Goal: Task Accomplishment & Management: Use online tool/utility

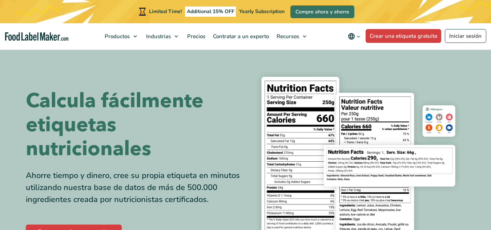
scroll to position [144, 0]
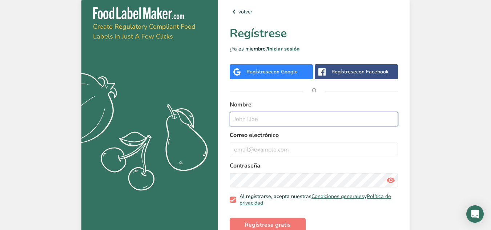
click at [262, 123] on input "text" at bounding box center [314, 119] width 168 height 15
type input "C"
type input "[PERSON_NAME][US_STATE]"
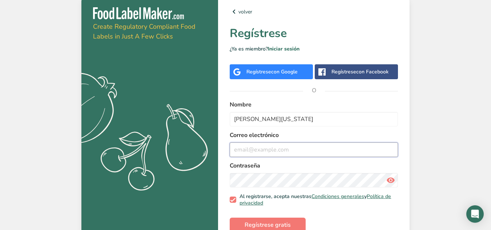
click at [271, 148] on input "email" at bounding box center [314, 149] width 168 height 15
type input "[EMAIL_ADDRESS][DOMAIN_NAME]"
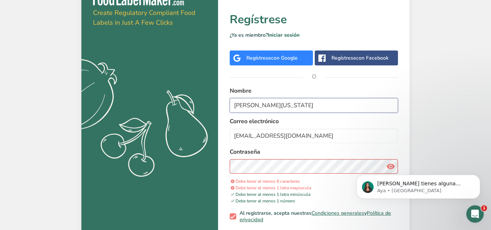
click at [275, 102] on input "[PERSON_NAME][US_STATE]" at bounding box center [314, 105] width 168 height 15
type input "T"
type input "[PERSON_NAME]"
click at [219, 167] on div "volver Regístrese ¿Ya es miembro? Iniciar sesión Regístrese con Google Regístre…" at bounding box center [313, 121] width 191 height 279
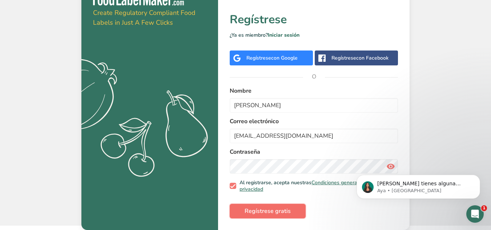
click at [263, 212] on span "Regístrese gratis" at bounding box center [267, 211] width 46 height 9
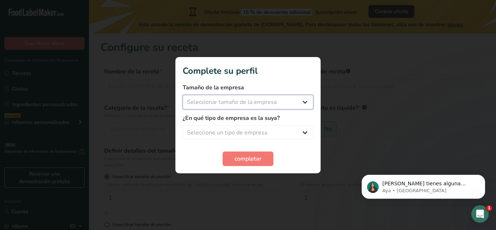
click at [267, 106] on select "Seleccionar tamaño de la empresa Menos de 10 empleados De 10 a 50 empleados De …" at bounding box center [248, 102] width 131 height 15
select select "1"
click at [183, 95] on select "Seleccionar tamaño de la empresa Menos de 10 empleados De 10 a 50 empleados De …" at bounding box center [248, 102] width 131 height 15
click at [254, 127] on select "Seleccione un tipo de empresa Fabricante de alimentos envasados Restaurante y c…" at bounding box center [248, 132] width 131 height 15
select select "1"
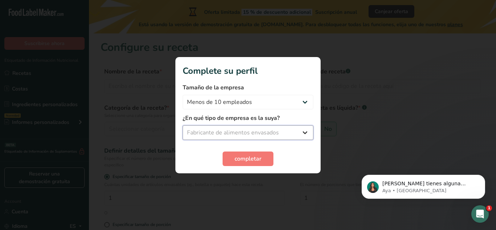
click at [183, 125] on select "Seleccione un tipo de empresa Fabricante de alimentos envasados Restaurante y c…" at bounding box center [248, 132] width 131 height 15
click at [243, 152] on button "completar" at bounding box center [248, 158] width 51 height 15
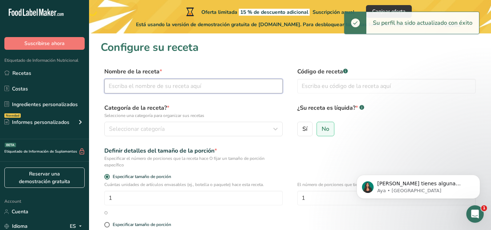
click at [151, 86] on input "text" at bounding box center [193, 86] width 178 height 15
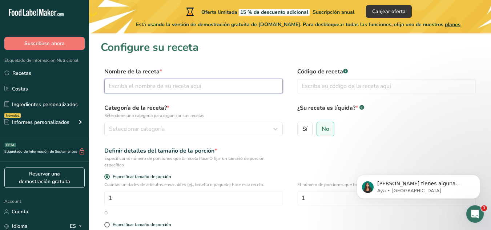
click at [183, 84] on input "text" at bounding box center [193, 86] width 178 height 15
type input "Hidra"
type input "12233211"
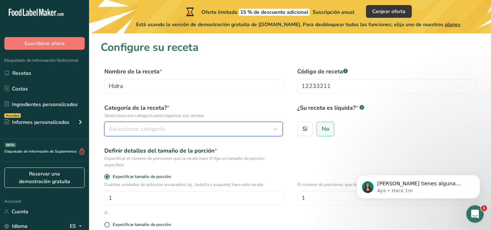
click at [135, 127] on span "Seleccionar categoría" at bounding box center [137, 129] width 56 height 9
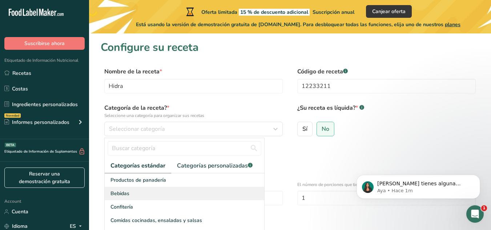
click at [128, 191] on span "Bebidas" at bounding box center [119, 194] width 19 height 8
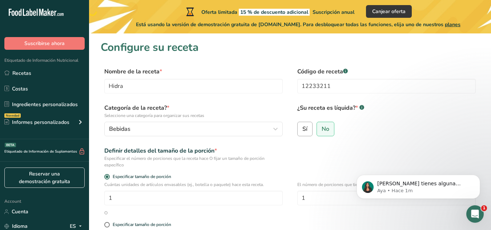
click at [306, 136] on label "Sí" at bounding box center [304, 129] width 15 height 15
click at [302, 131] on input "Sí" at bounding box center [300, 128] width 5 height 5
radio input "true"
radio input "false"
select select "22"
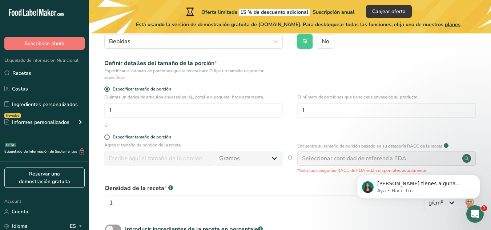
scroll to position [89, 0]
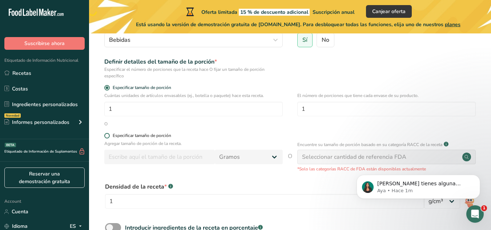
click at [107, 135] on span at bounding box center [106, 135] width 5 height 5
click at [107, 135] on input "Especificar tamaño de porción" at bounding box center [106, 135] width 5 height 5
radio input "true"
radio input "false"
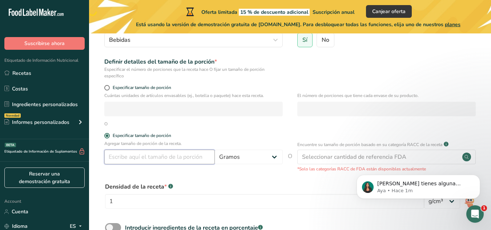
click at [134, 159] on input "number" at bounding box center [159, 157] width 110 height 15
type input "500"
click at [244, 161] on select "Gramos kg mg mcg libras onza litro mL onza líquida cucharada cucharadita taza C…" at bounding box center [249, 157] width 68 height 15
select select "17"
click at [215, 150] on select "Gramos kg mg mcg libras onza litro mL onza líquida cucharada cucharadita taza C…" at bounding box center [249, 157] width 68 height 15
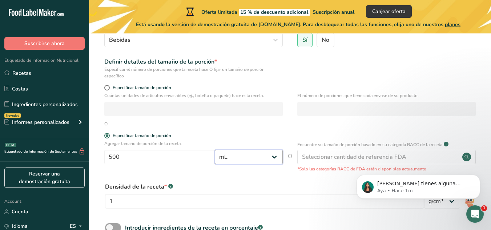
scroll to position [167, 0]
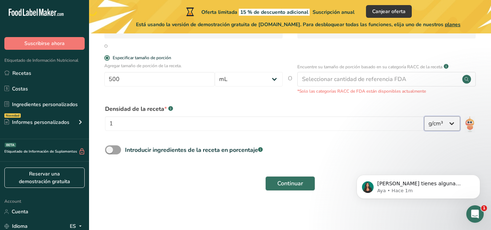
click at [453, 126] on select "lb/pie³ g/cm³" at bounding box center [442, 123] width 36 height 15
click at [112, 153] on span at bounding box center [113, 149] width 16 height 9
click at [110, 152] on input "Introducir ingredientes de la receta en porcentaje .a-a{fill:#347362;}.b-a{fill…" at bounding box center [107, 149] width 5 height 5
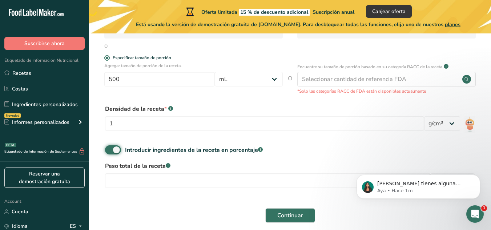
scroll to position [199, 0]
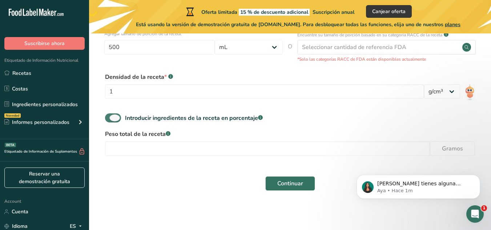
click at [113, 121] on span at bounding box center [113, 117] width 16 height 9
click at [110, 120] on input "Introducir ingredientes de la receta en porcentaje .a-a{fill:#347362;}.b-a{fill…" at bounding box center [107, 118] width 5 height 5
checkbox input "false"
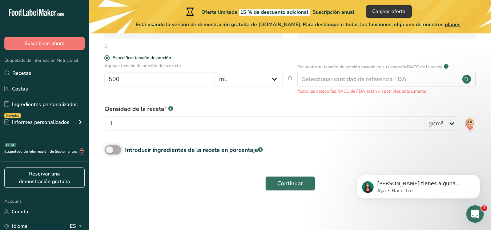
scroll to position [167, 0]
click at [292, 179] on span "Continuar" at bounding box center [290, 183] width 26 height 9
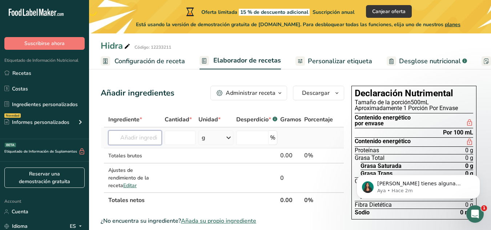
click at [136, 136] on input "text" at bounding box center [134, 137] width 53 height 15
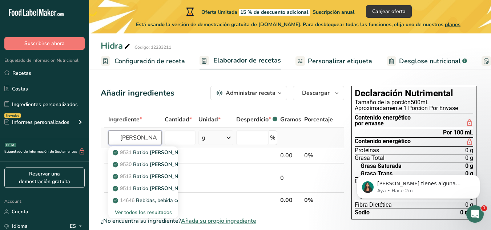
scroll to position [0, 1]
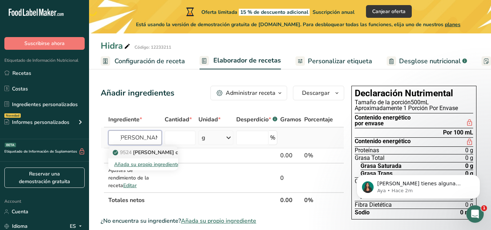
type input "Zumo de limon"
click at [150, 153] on p "9524 Zumo de limón concentrado, embotellado, REAL LEMON" at bounding box center [192, 153] width 157 height 8
type input "Lemon juice from concentrate, bottled, REAL LEMON"
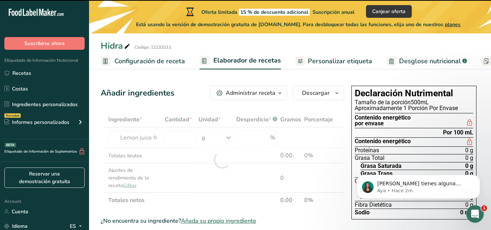
type input "0"
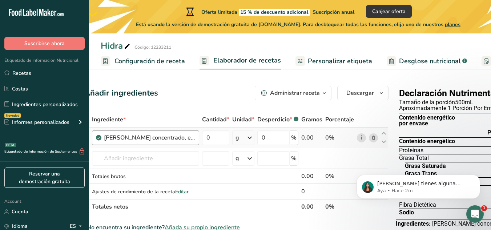
scroll to position [0, 27]
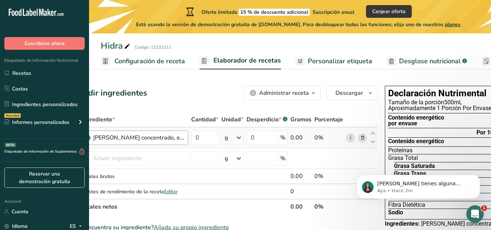
click at [169, 142] on div "Zumo de limón concentrado, embotellado, REAL LEMON" at bounding box center [134, 137] width 107 height 15
click at [203, 141] on input "0" at bounding box center [204, 137] width 27 height 15
type input "0"
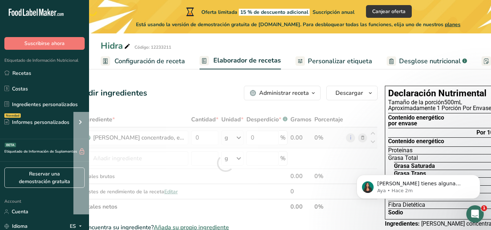
click at [231, 142] on div "Ingrediente * Cantidad * Unidad * Desperdicio * .a-a{fill:#347362;}.b-a{fill:#f…" at bounding box center [225, 163] width 304 height 102
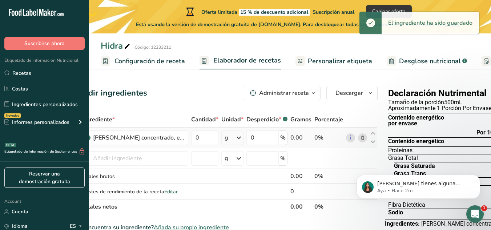
click at [231, 142] on div "g" at bounding box center [232, 137] width 22 height 15
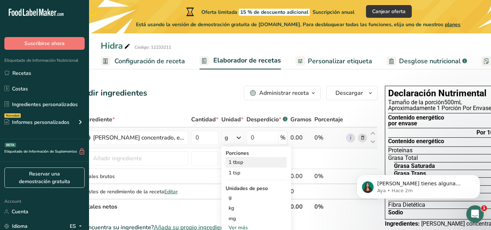
click at [236, 163] on div "1 tbsp" at bounding box center [256, 162] width 61 height 11
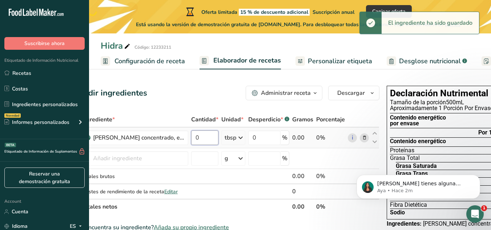
click at [210, 138] on input "0" at bounding box center [204, 137] width 27 height 15
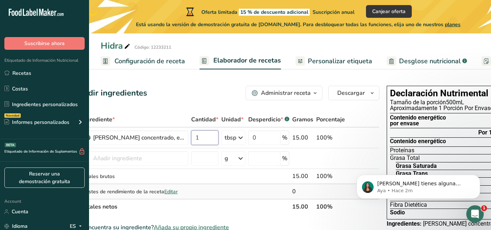
scroll to position [0, 0]
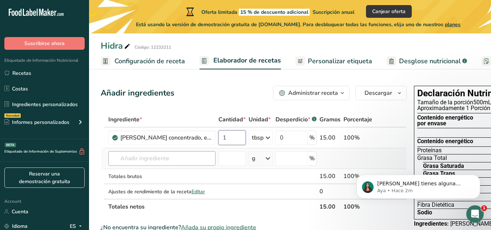
type input "1"
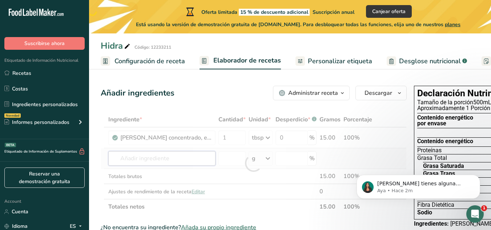
click at [144, 159] on div "Ingrediente * Cantidad * Unidad * Desperdicio * .a-a{fill:#347362;}.b-a{fill:#f…" at bounding box center [254, 163] width 306 height 102
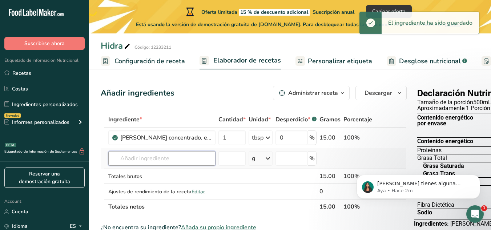
type input "c"
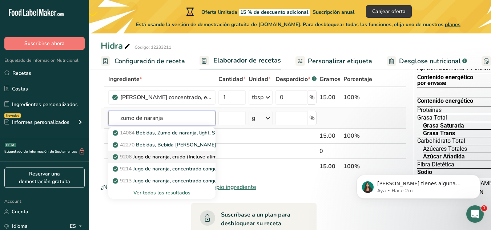
type input "zumo de naranja"
click at [182, 155] on p "9206 Jugo de naranja, crudo (Incluye alimentos para el Programa de Distribución…" at bounding box center [240, 157] width 253 height 8
type input "Orange juice, raw (Includes foods for USDA's Food Distribution Program)"
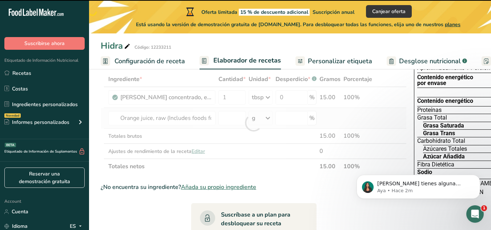
type input "0"
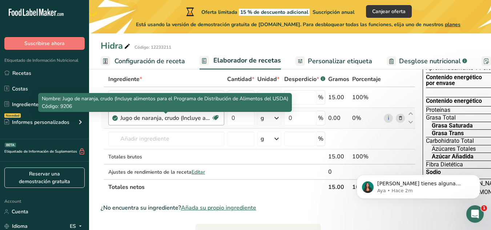
click at [171, 120] on div "Jugo de naranja, crudo (Incluye alimentos para el Programa de Distribución de A…" at bounding box center [165, 118] width 91 height 9
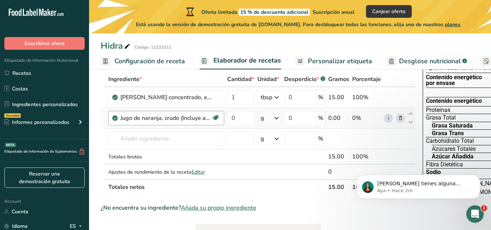
click at [185, 117] on div "Jugo de naranja, crudo (Incluye alimentos para el Programa de Distribución de A…" at bounding box center [165, 118] width 91 height 9
click at [400, 120] on icon at bounding box center [400, 118] width 5 height 8
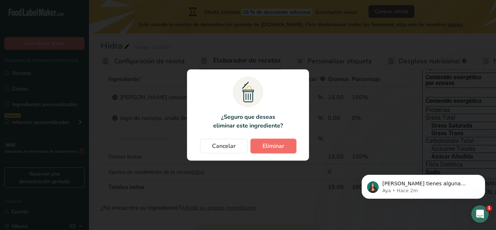
click at [266, 147] on span "Eliminar" at bounding box center [274, 146] width 22 height 9
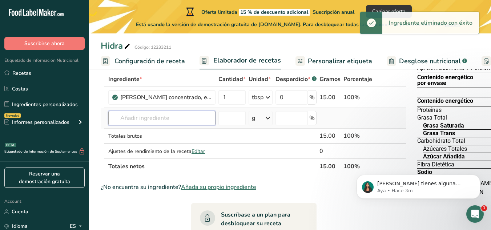
click at [159, 122] on input "text" at bounding box center [161, 118] width 107 height 15
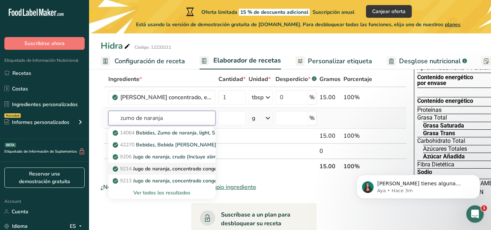
type input "zumo de naranja"
click at [163, 170] on p "9214 Jugo de naranja, concentrado congelado, sin azúcar, sin diluir" at bounding box center [194, 169] width 161 height 8
type input "Orange juice, frozen concentrate, unsweetened, undiluted"
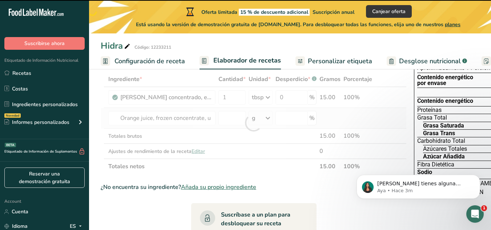
type input "0"
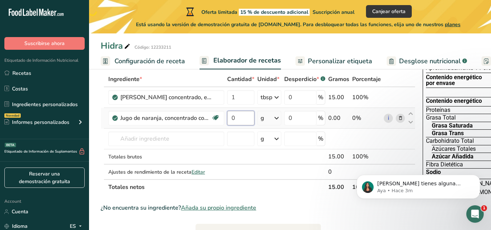
click at [236, 120] on input "0" at bounding box center [240, 118] width 27 height 15
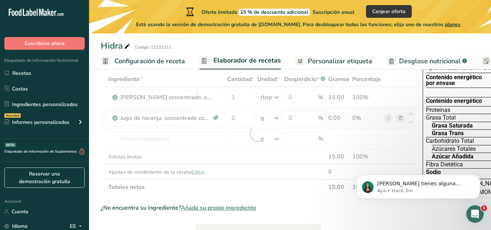
click at [259, 120] on div "Ingrediente * Cantidad * Unidad * Desperdicio * .a-a{fill:#347362;}.b-a{fill:#f…" at bounding box center [258, 133] width 315 height 123
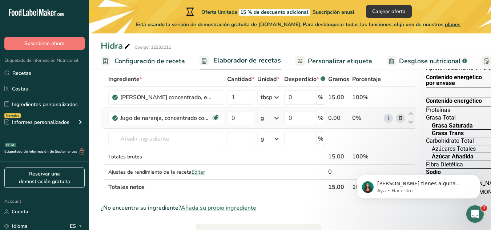
click at [274, 119] on icon at bounding box center [276, 118] width 9 height 13
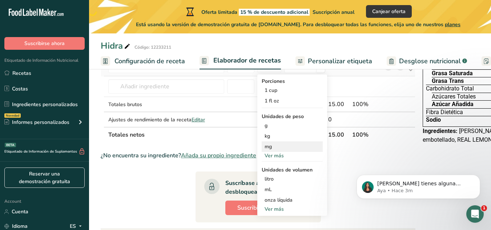
scroll to position [93, 0]
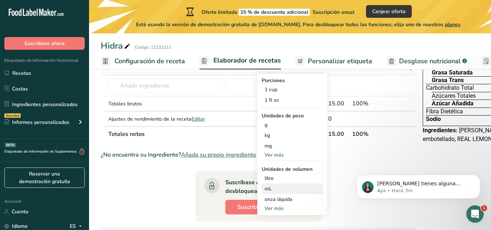
click at [271, 191] on div "mL" at bounding box center [291, 189] width 55 height 8
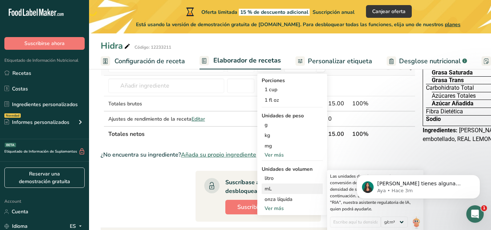
click at [271, 191] on div "mL" at bounding box center [291, 189] width 55 height 8
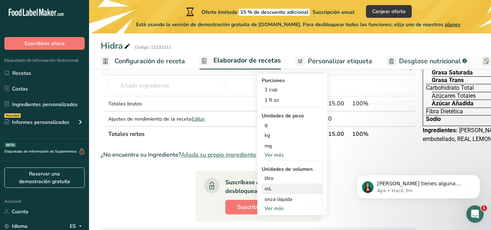
click at [271, 191] on div "mL" at bounding box center [291, 189] width 55 height 8
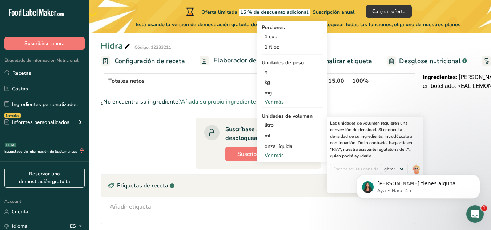
scroll to position [147, 0]
click at [274, 137] on div "mL" at bounding box center [291, 135] width 55 height 8
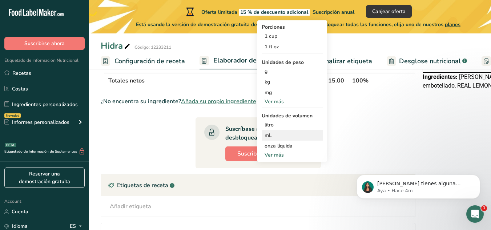
click at [274, 137] on div "mL" at bounding box center [291, 135] width 55 height 8
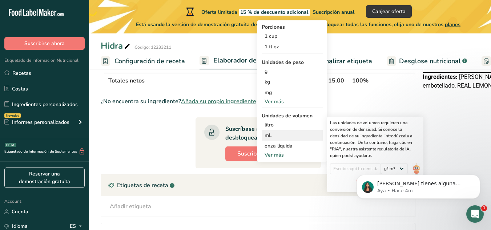
click at [274, 137] on div "mL" at bounding box center [291, 135] width 55 height 8
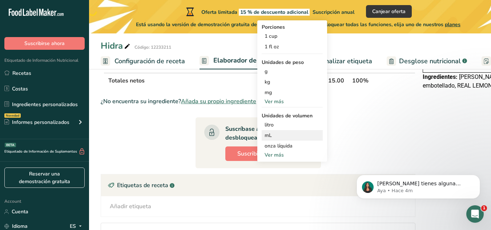
click at [289, 135] on div "mL" at bounding box center [291, 135] width 55 height 8
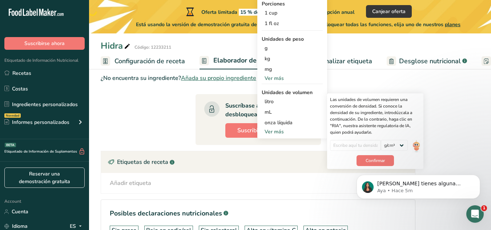
scroll to position [171, 0]
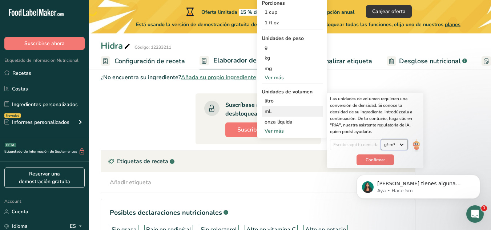
click at [392, 143] on select "lb/pie³ g/cm³" at bounding box center [394, 144] width 27 height 11
click at [338, 124] on div "Las unidades de volumen requieren una conversión de densidad. Si conoce la dens…" at bounding box center [375, 115] width 90 height 39
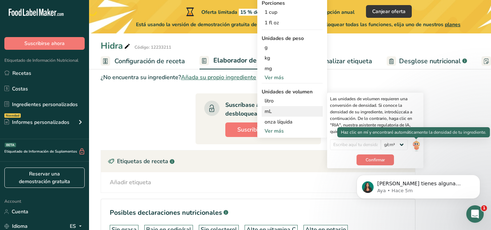
click at [416, 145] on img at bounding box center [416, 145] width 8 height 13
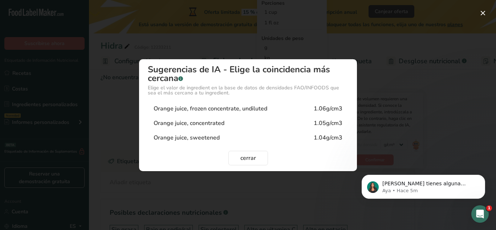
click at [303, 121] on div "Orange juice, concentrated 1.05g/cm3" at bounding box center [248, 123] width 201 height 15
type input "1.05"
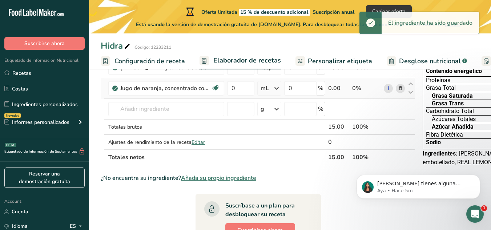
scroll to position [34, 0]
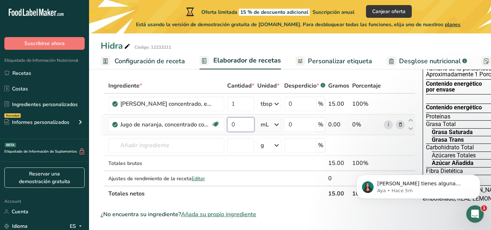
click at [243, 121] on input "0" at bounding box center [240, 124] width 27 height 15
type input "59"
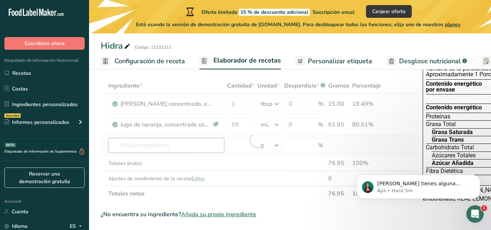
click at [176, 146] on div "Ingrediente * Cantidad * Unidad * Desperdicio * .a-a{fill:#347362;}.b-a{fill:#f…" at bounding box center [258, 139] width 315 height 123
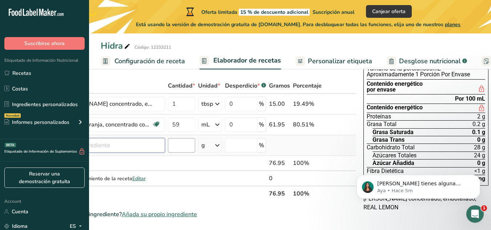
scroll to position [0, 0]
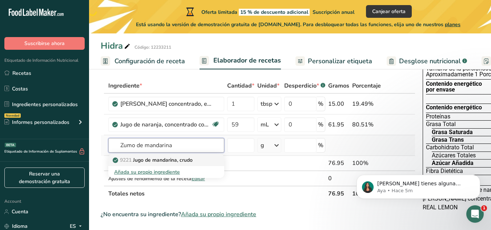
type input "Zumo de mandarina"
click at [188, 158] on p "9221 Jugo de mandarina, crudo" at bounding box center [153, 160] width 78 height 8
type input "Tangerine juice, raw"
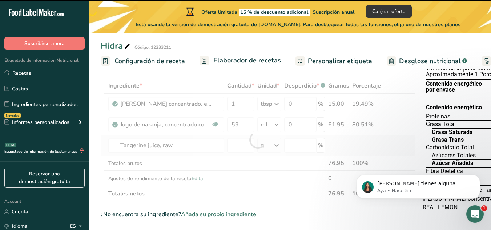
type input "0"
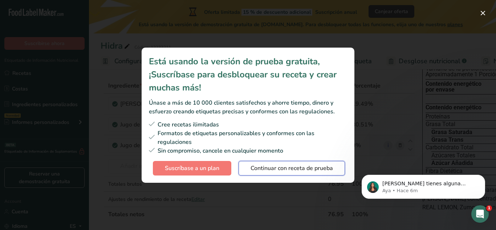
click at [270, 161] on button "Continuar con receta de prueba" at bounding box center [292, 168] width 106 height 15
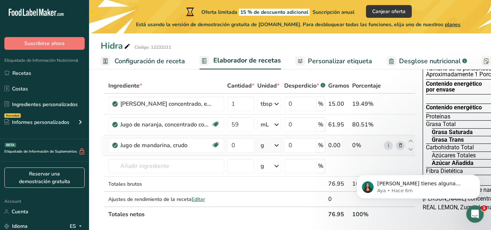
click at [274, 144] on icon at bounding box center [276, 145] width 9 height 13
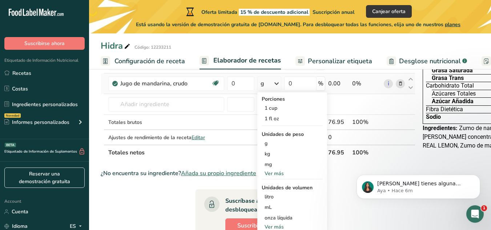
scroll to position [97, 0]
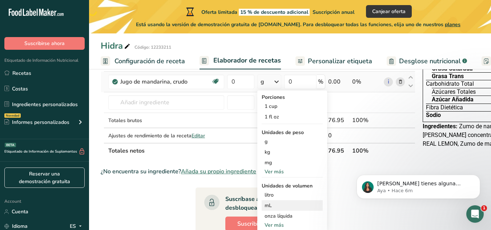
click at [272, 203] on div "mL" at bounding box center [291, 206] width 55 height 8
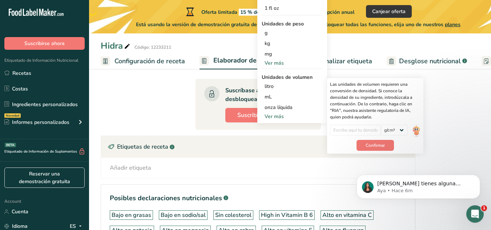
scroll to position [206, 0]
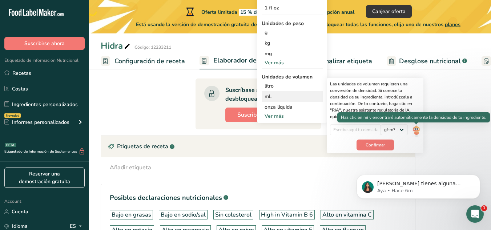
click at [419, 127] on img at bounding box center [416, 130] width 8 height 13
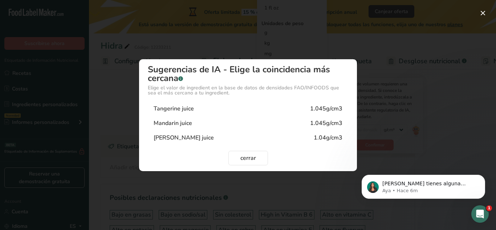
click at [196, 126] on div "Mandarin juice 1.045g/cm3" at bounding box center [248, 123] width 201 height 15
type input "1.045"
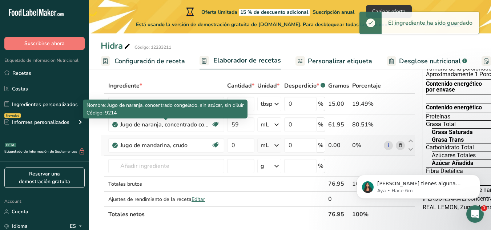
scroll to position [33, 0]
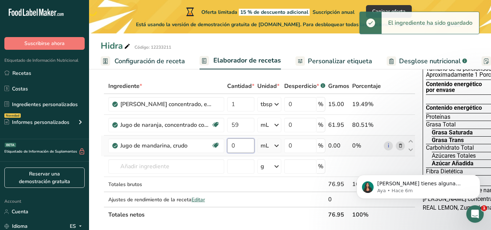
drag, startPoint x: 247, startPoint y: 145, endPoint x: 226, endPoint y: 145, distance: 21.8
click at [226, 145] on td "0" at bounding box center [241, 145] width 30 height 21
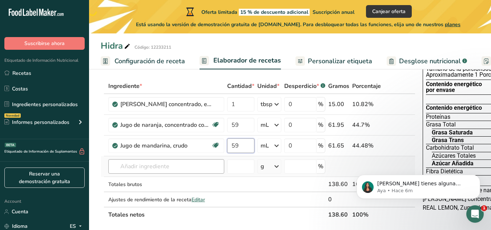
type input "59"
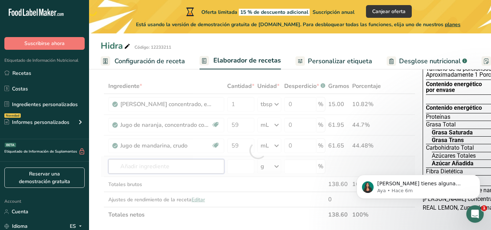
click at [152, 165] on div "Ingrediente * Cantidad * Unidad * Desperdicio * .a-a{fill:#347362;}.b-a{fill:#f…" at bounding box center [258, 150] width 315 height 144
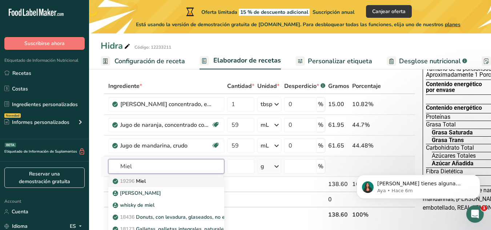
scroll to position [85, 0]
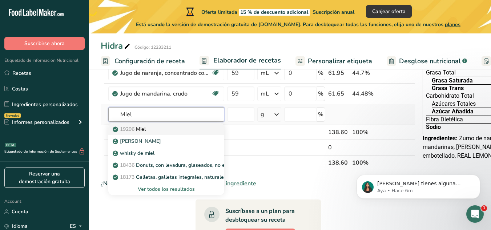
type input "Miel"
click at [146, 129] on p "19296 Miel" at bounding box center [130, 129] width 32 height 8
type input "Honey"
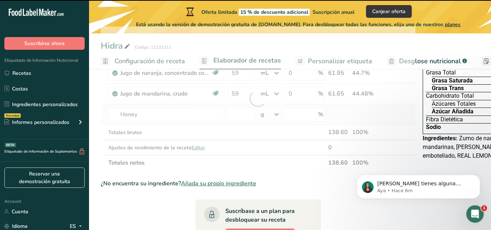
type input "0"
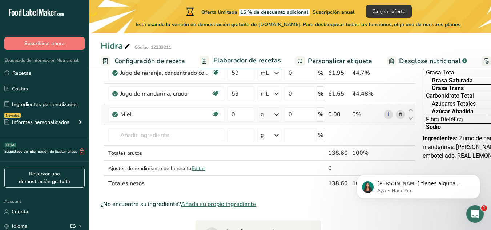
click at [277, 117] on icon at bounding box center [276, 114] width 9 height 13
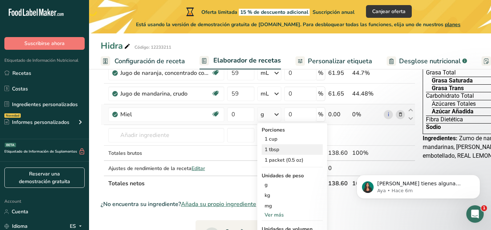
click at [276, 149] on div "1 tbsp" at bounding box center [292, 149] width 61 height 11
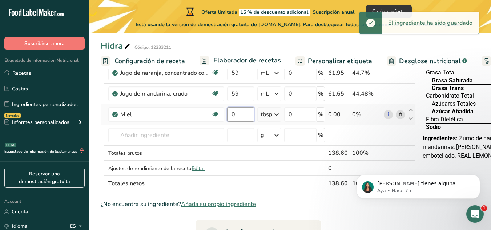
click at [243, 116] on input "0" at bounding box center [240, 114] width 27 height 15
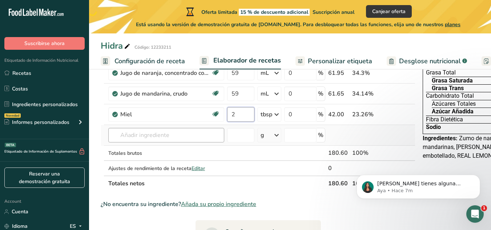
type input "2"
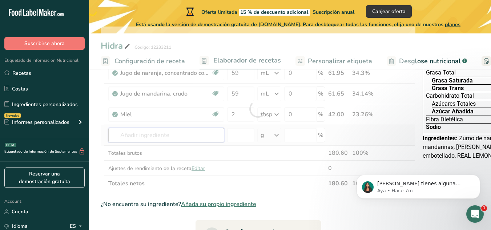
click at [194, 139] on div "Ingrediente * Cantidad * Unidad * Desperdicio * .a-a{fill:#347362;}.b-a{fill:#f…" at bounding box center [258, 109] width 315 height 165
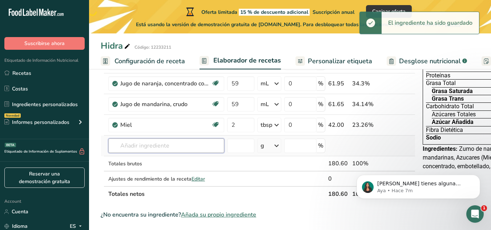
scroll to position [74, 0]
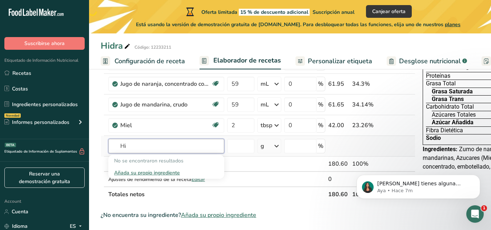
type input "H"
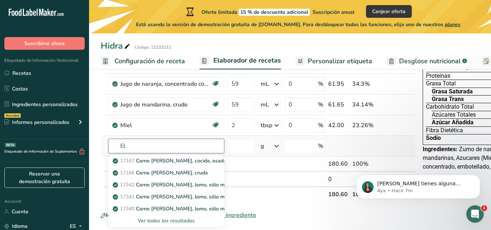
type input "E"
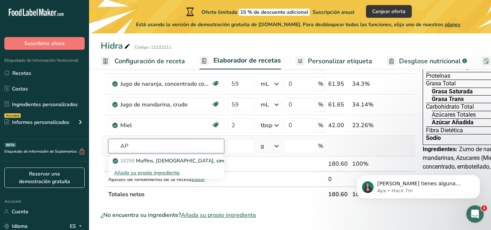
type input "A"
type input "Electrolitos"
click at [189, 161] on p "43075 Reemplazo de líquidos, solución de electrolitos (incluye PEDIALYTE)" at bounding box center [204, 161] width 181 height 8
type input "Fluid replacement, electrolyte solution (include PEDIALYTE)"
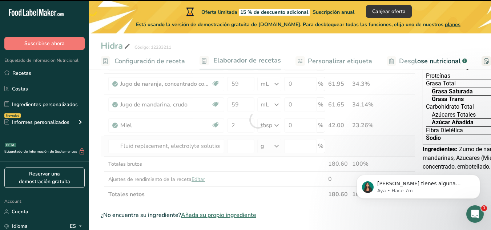
type input "0"
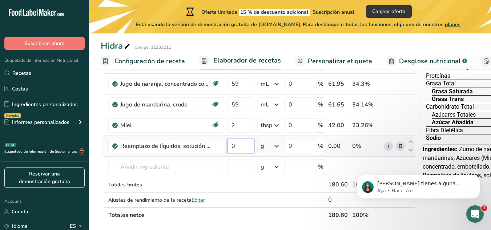
click at [242, 144] on input "0" at bounding box center [240, 146] width 27 height 15
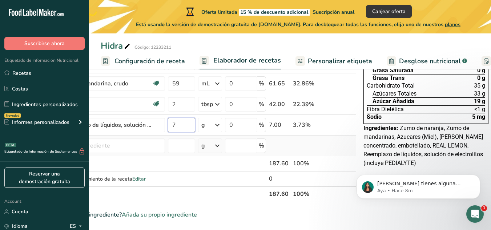
scroll to position [0, 0]
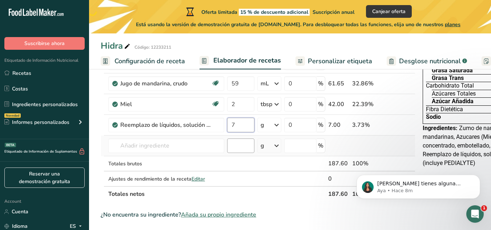
type input "7"
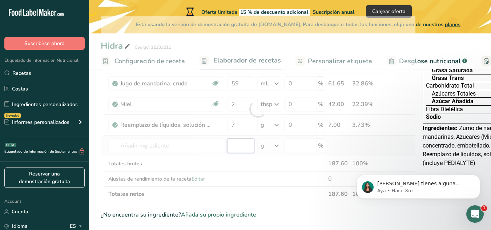
click at [244, 148] on div "Ingrediente * Cantidad * Unidad * Desperdicio * .a-a{fill:#347362;}.b-a{fill:#f…" at bounding box center [258, 108] width 315 height 185
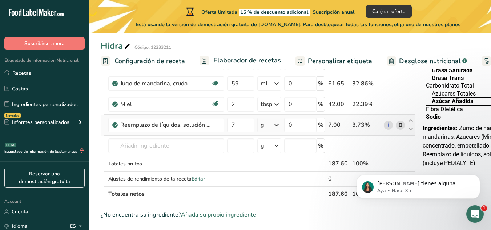
click at [268, 119] on div "g" at bounding box center [269, 125] width 24 height 15
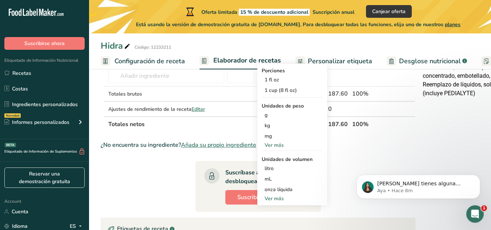
scroll to position [166, 0]
click at [279, 177] on div "mL" at bounding box center [291, 179] width 55 height 8
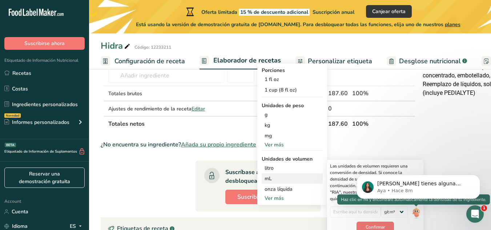
click at [419, 213] on img at bounding box center [416, 212] width 8 height 13
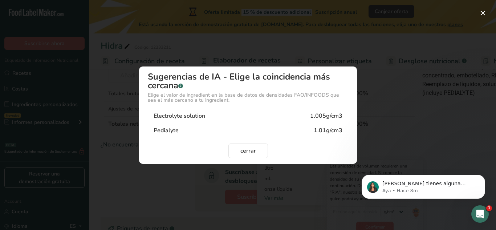
click at [234, 117] on div "Electrolyte solution 1.005g/cm3" at bounding box center [248, 116] width 201 height 15
type input "1.005"
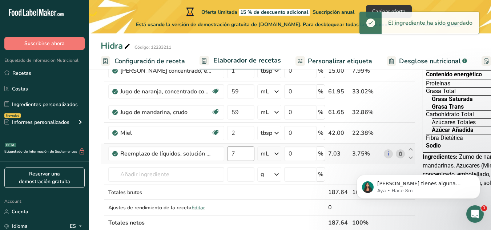
scroll to position [66, 0]
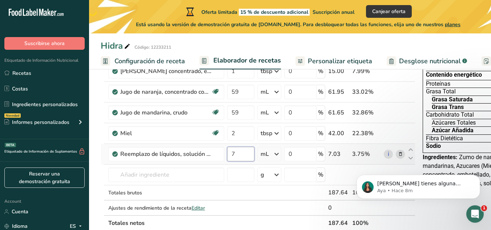
click at [246, 153] on input "7" at bounding box center [240, 154] width 27 height 15
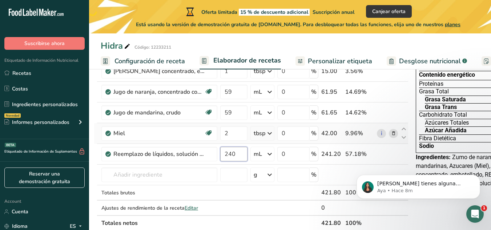
scroll to position [0, 59]
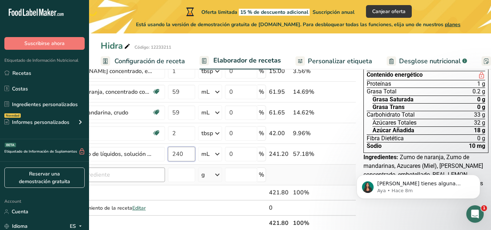
type input "240"
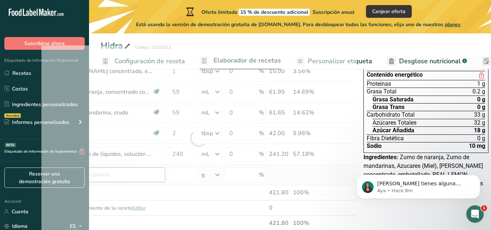
click at [160, 174] on div "Ingrediente * Cantidad * Unidad * Desperdicio * .a-a{fill:#347362;}.b-a{fill:#f…" at bounding box center [198, 137] width 315 height 185
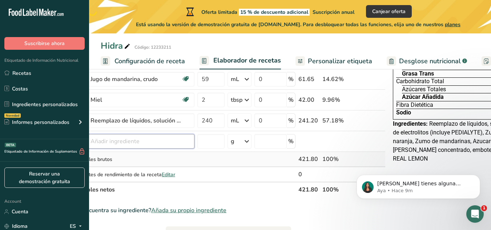
scroll to position [0, 0]
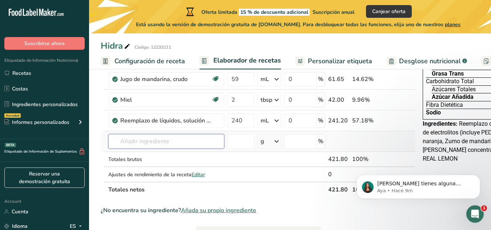
click at [137, 145] on input "text" at bounding box center [166, 141] width 116 height 15
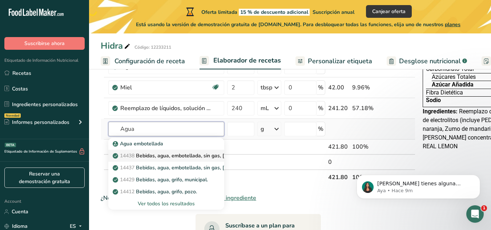
type input "Agua"
click at [173, 151] on link "14438 Bebidas, agua, embotellada, sin gas, CRYSTAL GEYSER" at bounding box center [166, 156] width 116 height 12
type input "Beverages, water, bottled, non-carbonated, CRYSTAL GEYSER"
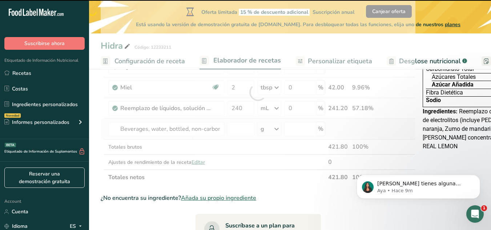
type input "0"
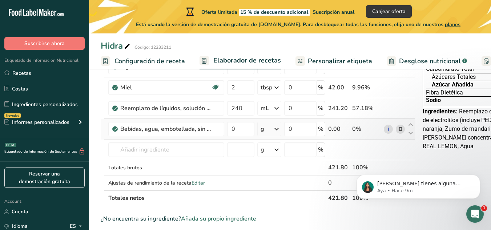
click at [275, 129] on icon at bounding box center [276, 128] width 9 height 13
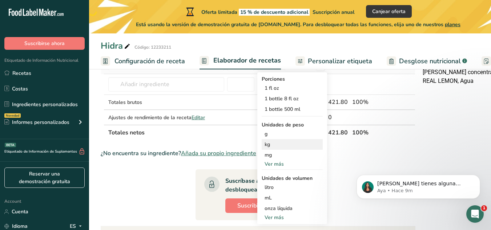
scroll to position [178, 0]
click at [274, 197] on div "mL" at bounding box center [291, 198] width 55 height 8
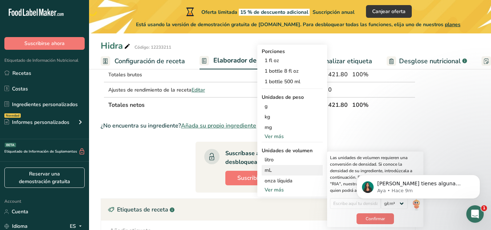
scroll to position [206, 0]
click at [411, 205] on body "Si tienes alguna pregunta no dudes en consultarnos. ¡Estamos aquí para ayudarte…" at bounding box center [417, 184] width 139 height 45
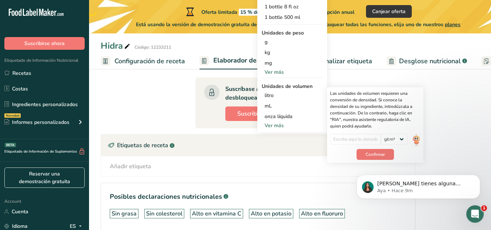
scroll to position [270, 0]
click at [411, 138] on div "Si tienes alguna pregunta no dudes en consultarnos. ¡Estamos aquí para ayudarte…" at bounding box center [418, 153] width 134 height 91
click at [188, 129] on section "Ingrediente * Cantidad * Unidad * Desperdicio * .a-a{fill:#347362;}.b-a{fill:#f…" at bounding box center [258, 42] width 315 height 400
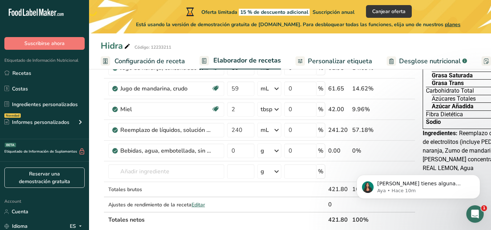
scroll to position [91, 0]
click at [276, 154] on icon at bounding box center [276, 150] width 9 height 13
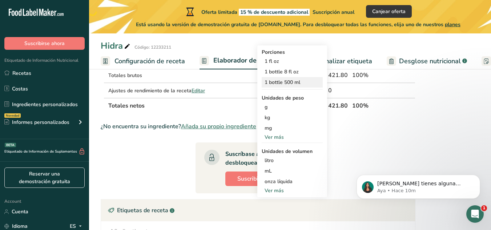
scroll to position [205, 0]
click at [276, 174] on div "mL" at bounding box center [291, 171] width 55 height 8
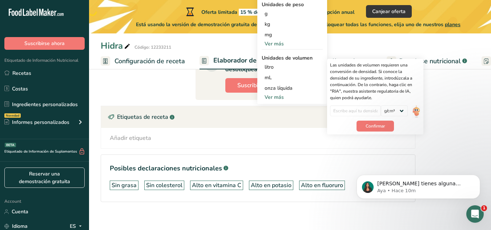
scroll to position [298, 0]
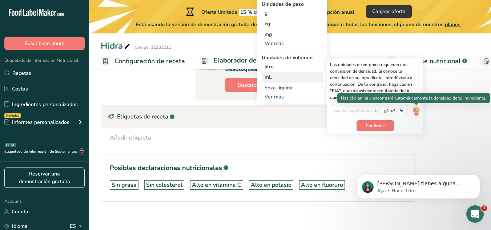
click at [417, 113] on img at bounding box center [416, 111] width 8 height 13
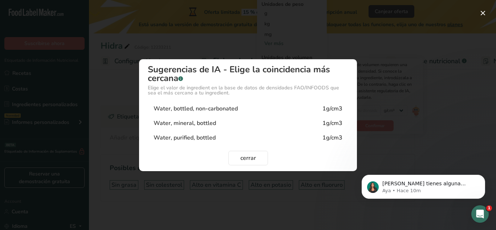
click at [319, 132] on div "Water, purified, bottled 1g/cm3" at bounding box center [248, 137] width 201 height 15
type input "1"
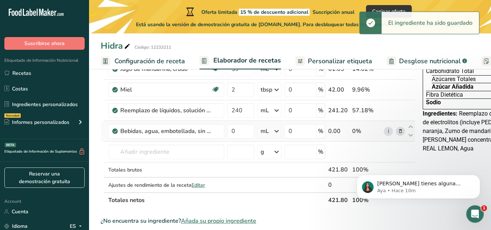
scroll to position [110, 0]
click at [245, 129] on input "0" at bounding box center [240, 131] width 27 height 15
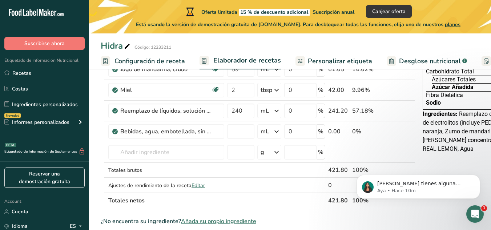
type input "0"
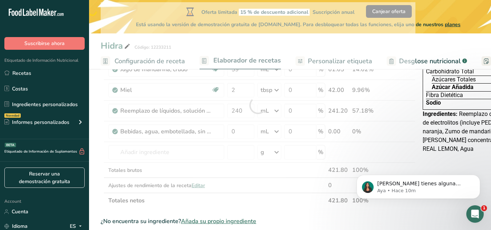
click at [264, 133] on div "Ingrediente * Cantidad * Unidad * Desperdicio * .a-a{fill:#347362;}.b-a{fill:#f…" at bounding box center [258, 105] width 315 height 206
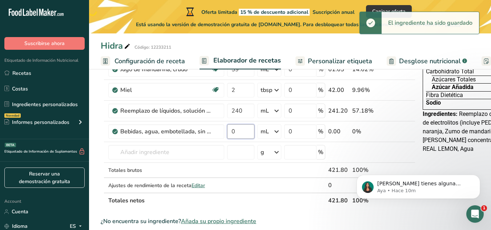
click at [243, 130] on input "0" at bounding box center [240, 131] width 27 height 15
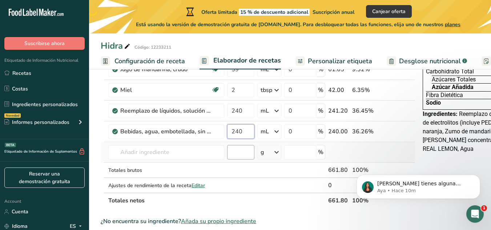
type input "240"
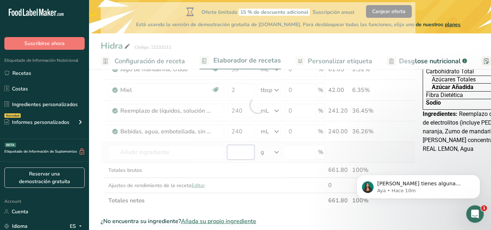
click at [240, 154] on div "Ingrediente * Cantidad * Unidad * Desperdicio * .a-a{fill:#347362;}.b-a{fill:#f…" at bounding box center [258, 105] width 315 height 206
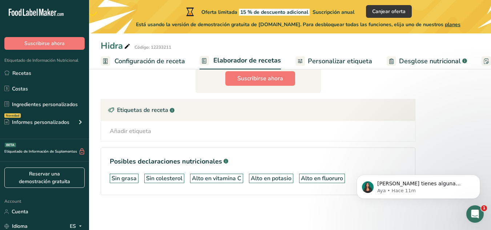
scroll to position [308, 0]
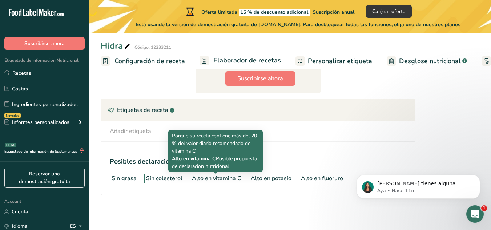
click at [222, 176] on div "Alto en vitamina C" at bounding box center [216, 178] width 49 height 9
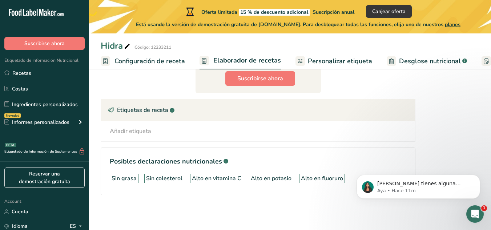
click at [246, 151] on section "Posibles declaraciones nutricionales .a-a{fill:#347362;}.b-a{fill:#fff;} Sin gr…" at bounding box center [258, 171] width 315 height 48
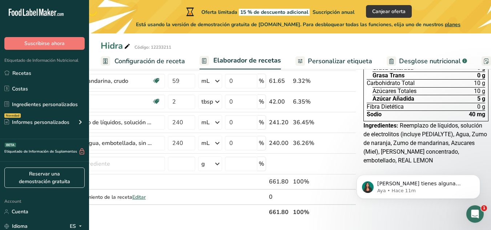
scroll to position [98, 0]
click at [475, 177] on button "Dismiss notification" at bounding box center [477, 176] width 9 height 9
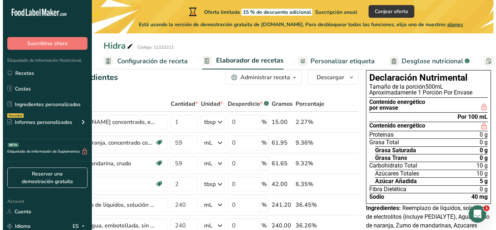
scroll to position [16, 0]
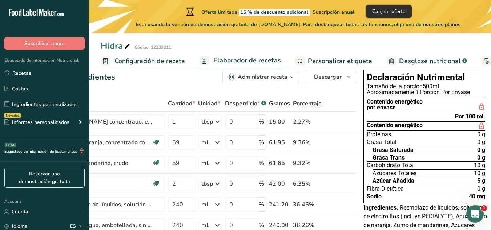
click at [400, 9] on span "Canjear oferta" at bounding box center [388, 12] width 33 height 8
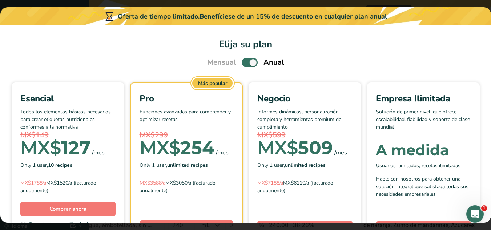
scroll to position [0, 54]
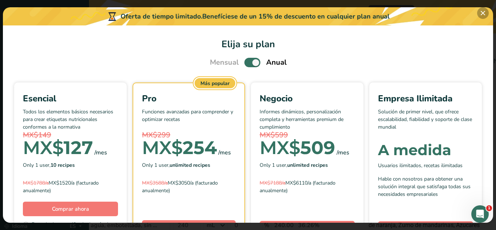
click at [486, 12] on button "Pick Your Pricing Plan Modal" at bounding box center [483, 13] width 12 height 12
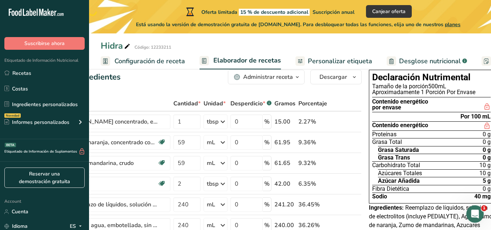
click at [457, 23] on span "planes" at bounding box center [453, 24] width 16 height 7
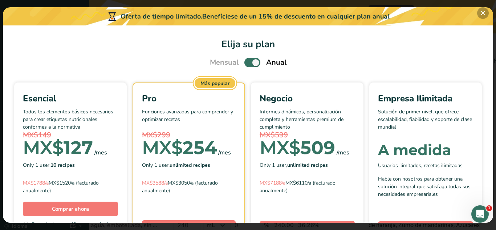
click at [482, 13] on button "Pick Your Pricing Plan Modal" at bounding box center [483, 13] width 12 height 12
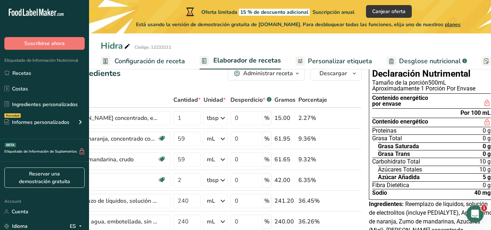
scroll to position [20, 0]
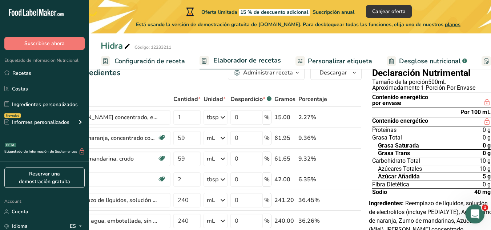
drag, startPoint x: 471, startPoint y: 216, endPoint x: 306, endPoint y: 195, distance: 166.7
click at [465, 204] on html at bounding box center [473, 212] width 17 height 17
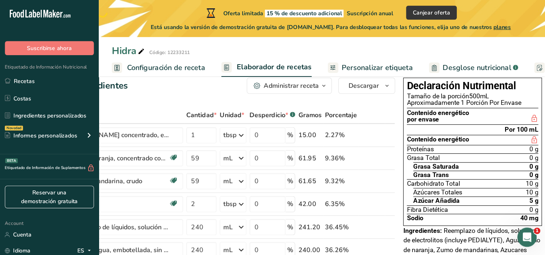
scroll to position [0, 5]
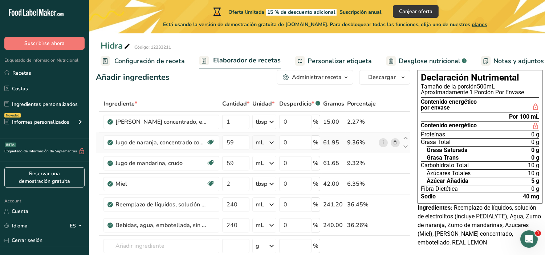
drag, startPoint x: 490, startPoint y: 0, endPoint x: 381, endPoint y: 139, distance: 176.7
click at [381, 139] on div "i" at bounding box center [389, 142] width 21 height 9
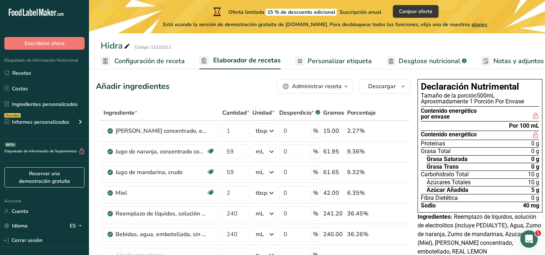
scroll to position [6, 0]
click at [490, 126] on div "Por 100 mL" at bounding box center [524, 127] width 30 height 6
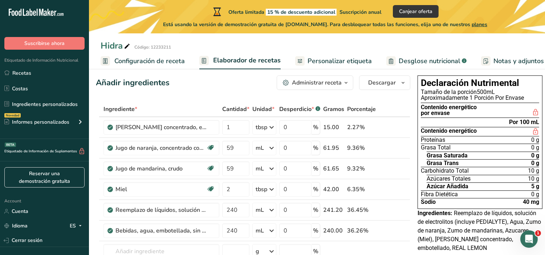
scroll to position [0, 0]
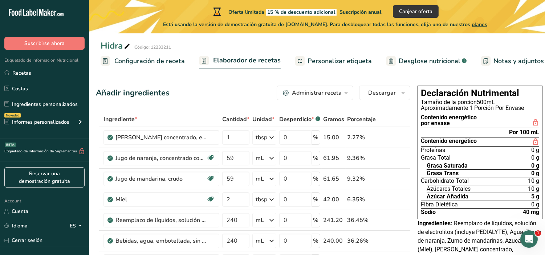
click at [158, 64] on span "Configuración de receta" at bounding box center [149, 61] width 70 height 10
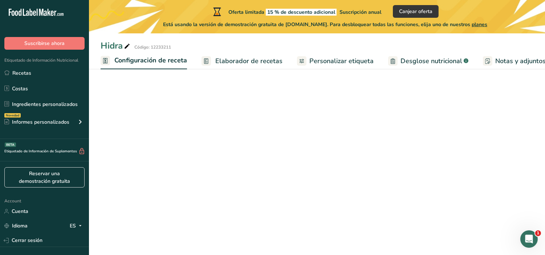
scroll to position [0, 2]
select select "17"
select select "22"
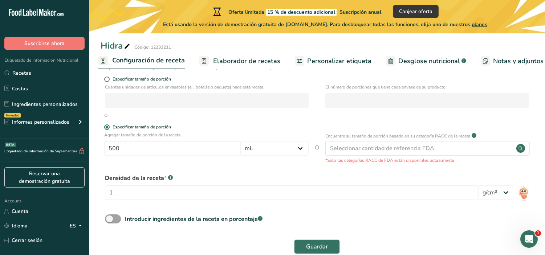
scroll to position [125, 0]
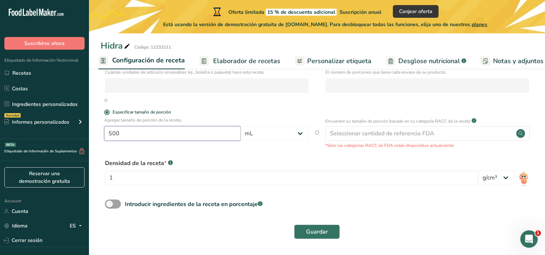
click at [200, 128] on input "500" at bounding box center [172, 133] width 137 height 15
type input "5"
type input "625"
click at [305, 230] on button "Guardar" at bounding box center [317, 232] width 46 height 15
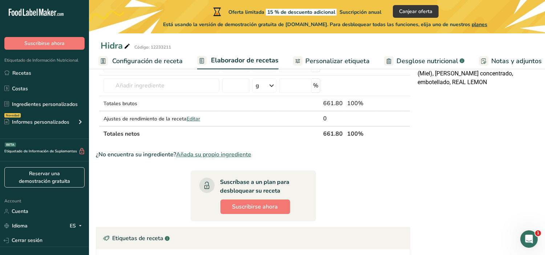
scroll to position [168, 0]
